Goal: Use online tool/utility: Utilize a website feature to perform a specific function

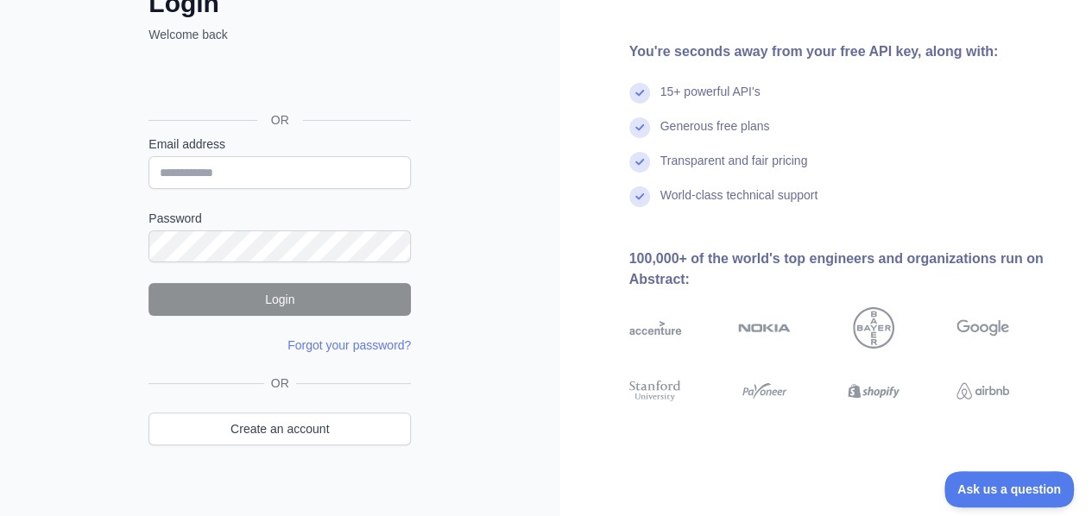
scroll to position [140, 0]
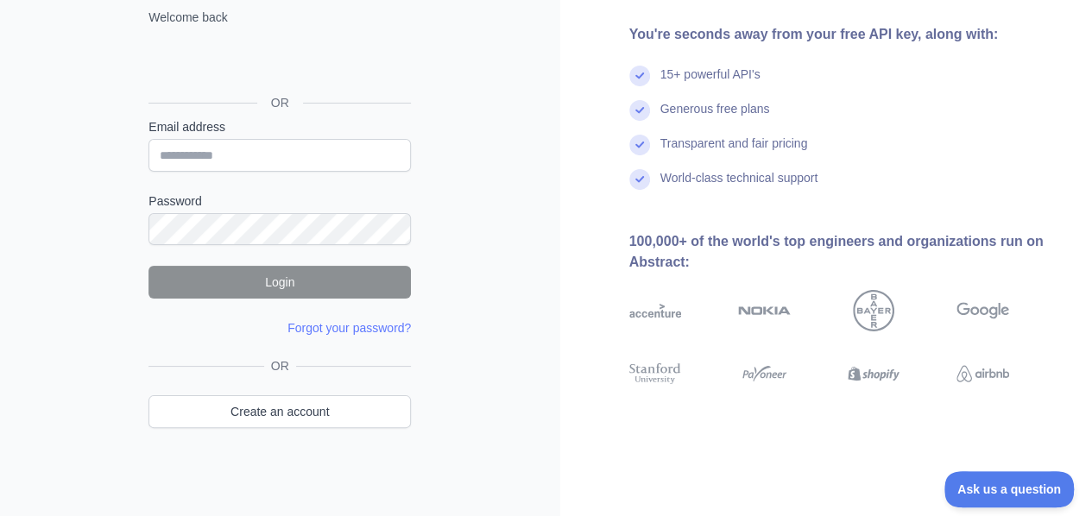
click at [198, 83] on div "OR" at bounding box center [280, 75] width 263 height 85
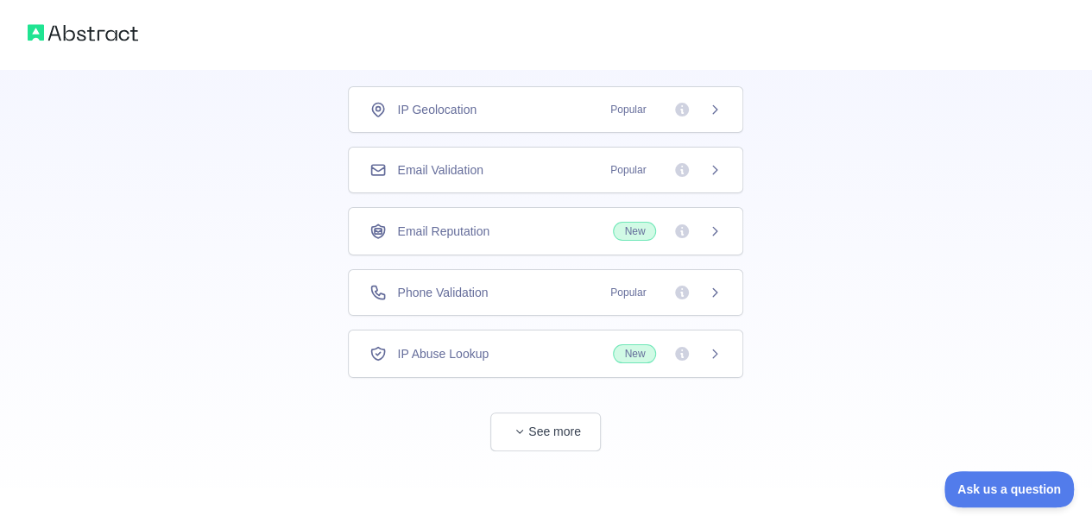
click at [716, 170] on icon at bounding box center [715, 170] width 4 height 8
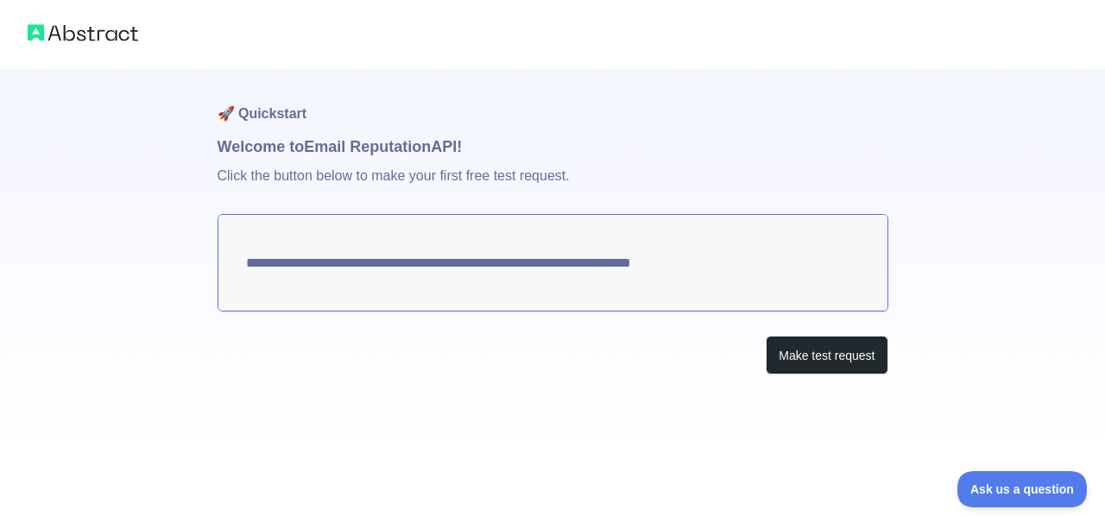
drag, startPoint x: 719, startPoint y: 269, endPoint x: 595, endPoint y: 266, distance: 124.4
click at [595, 266] on textarea "**********" at bounding box center [553, 263] width 671 height 98
click at [836, 353] on button "Make test request" at bounding box center [827, 355] width 122 height 39
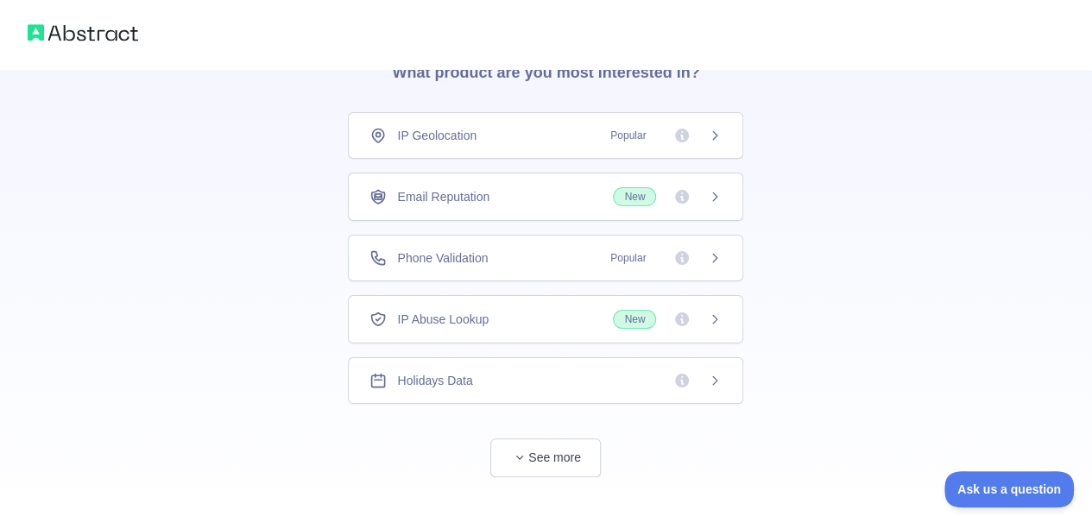
scroll to position [114, 0]
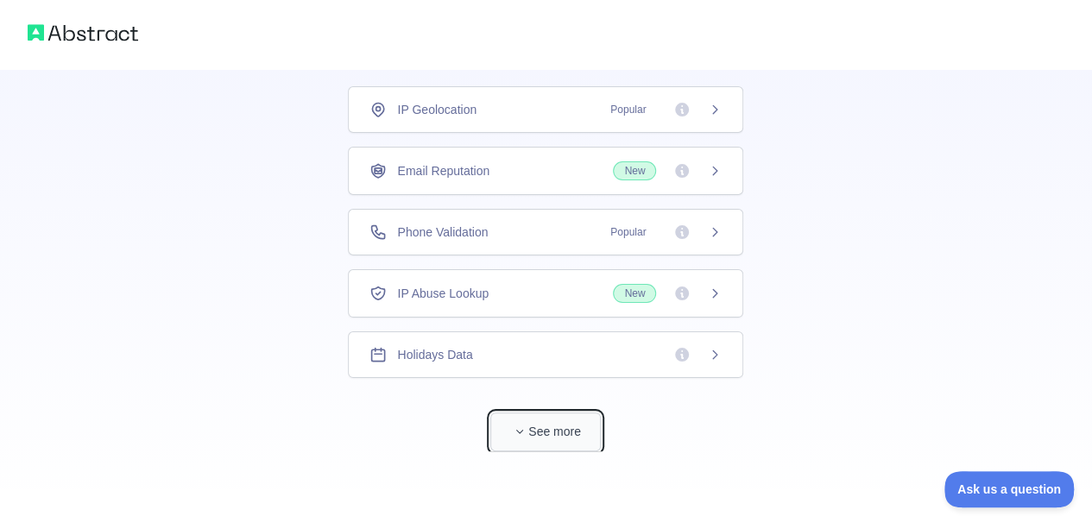
click at [572, 413] on button "See more" at bounding box center [545, 432] width 111 height 39
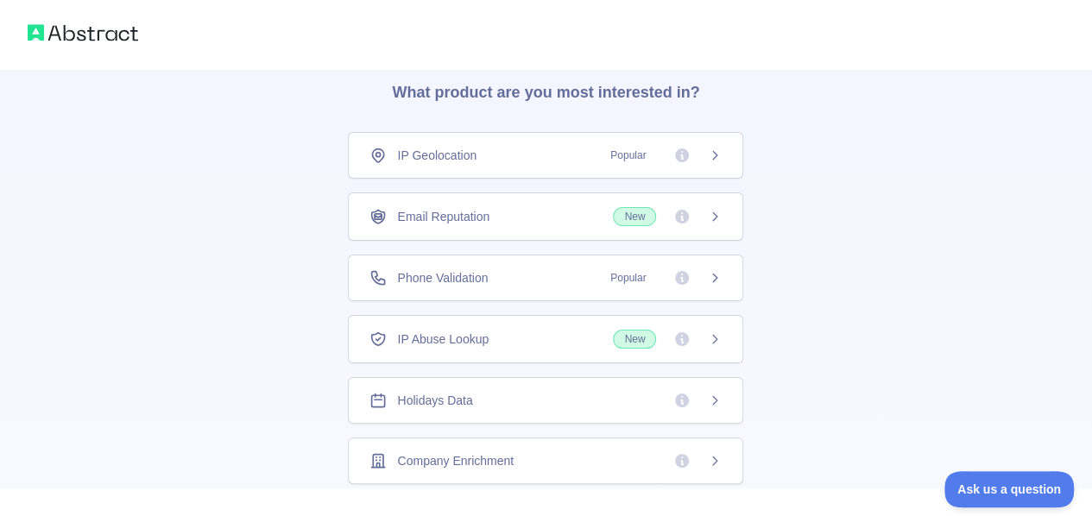
scroll to position [0, 0]
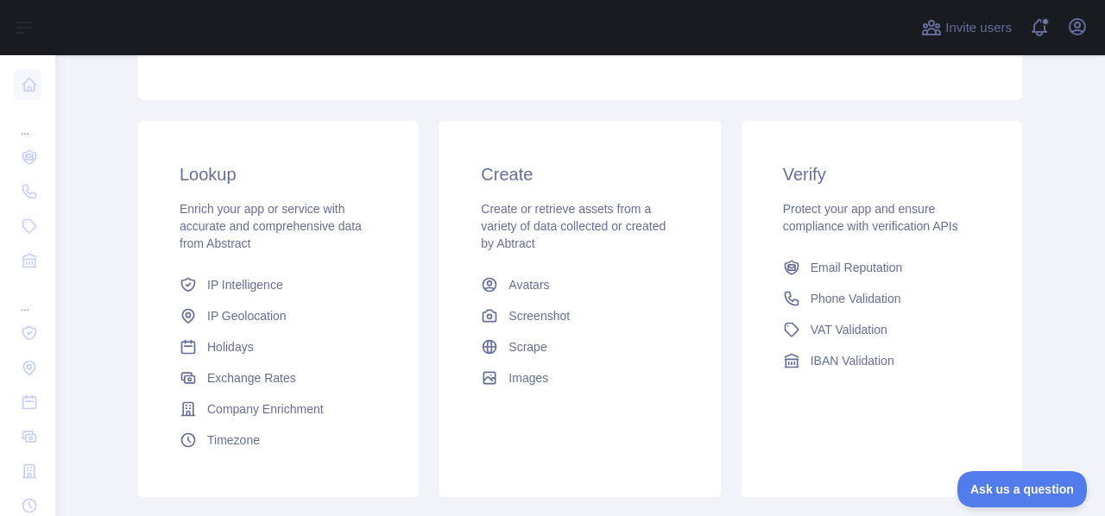
scroll to position [236, 0]
click at [838, 270] on span "Email Reputation" at bounding box center [857, 266] width 92 height 17
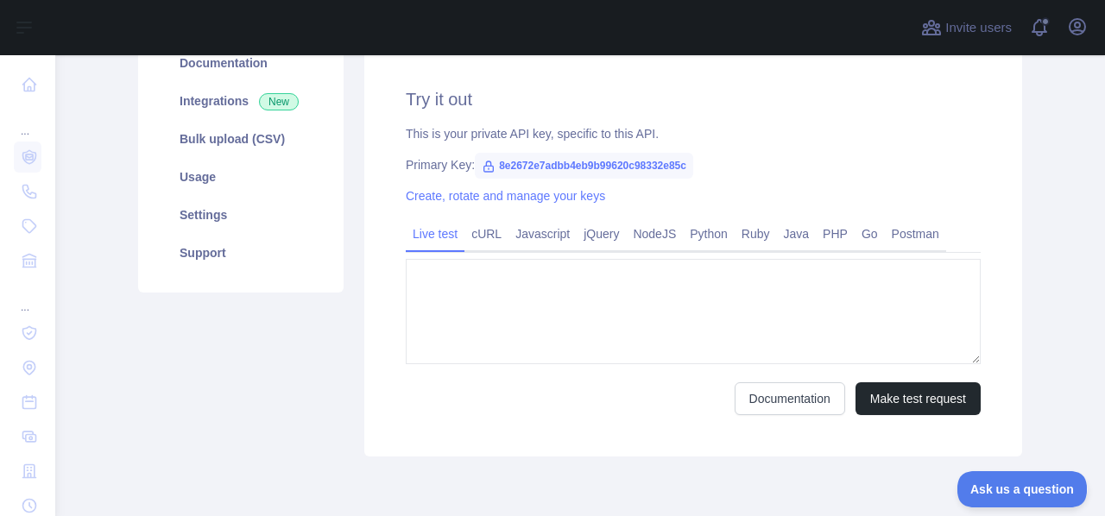
type textarea "**********"
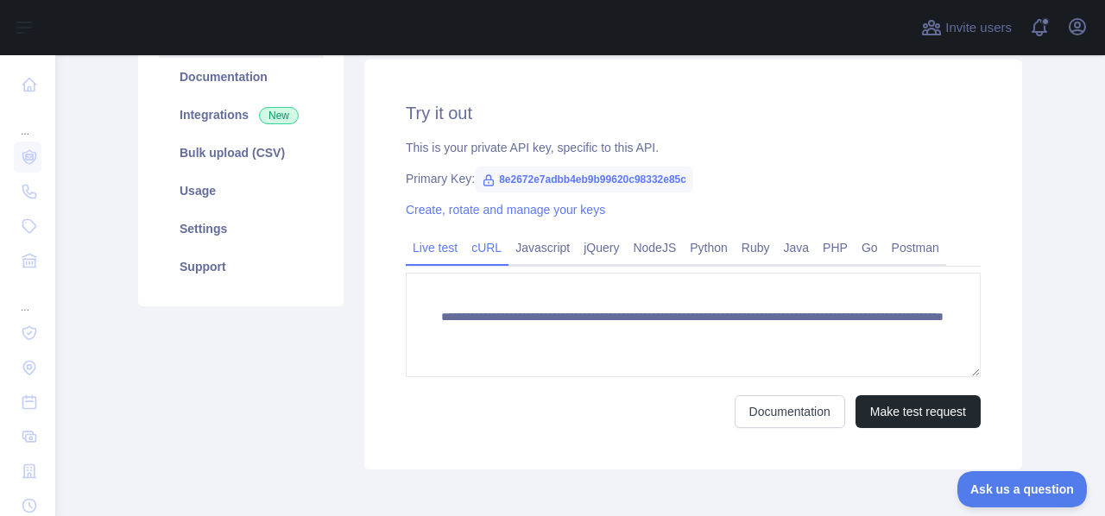
scroll to position [218, 0]
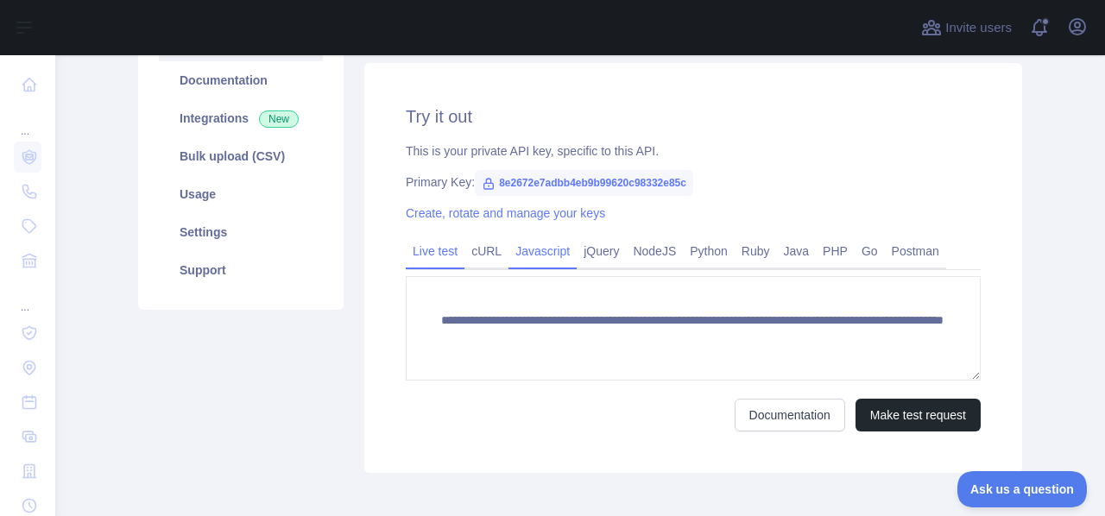
click at [532, 252] on link "Javascript" at bounding box center [543, 251] width 68 height 28
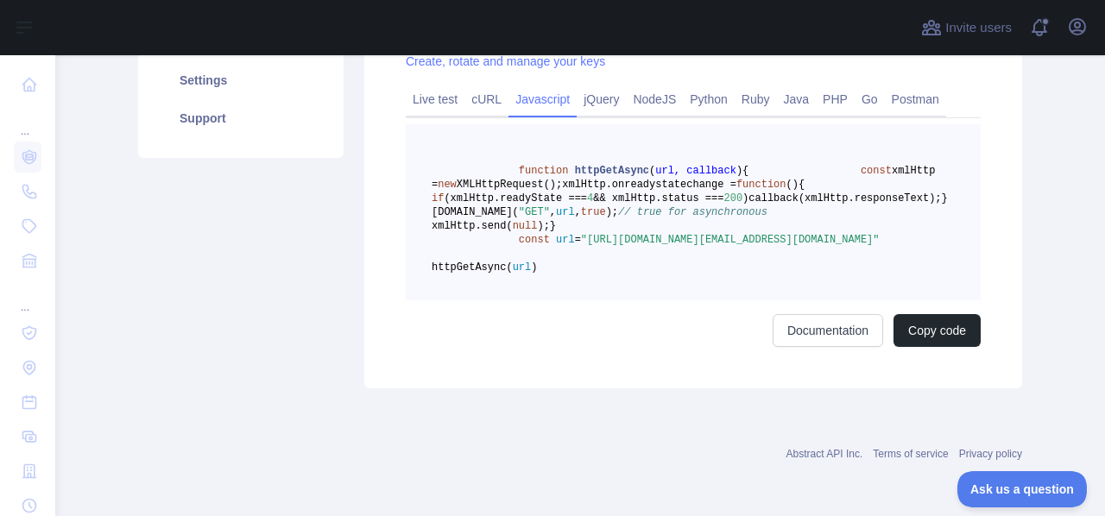
scroll to position [452, 0]
